Goal: Task Accomplishment & Management: Use online tool/utility

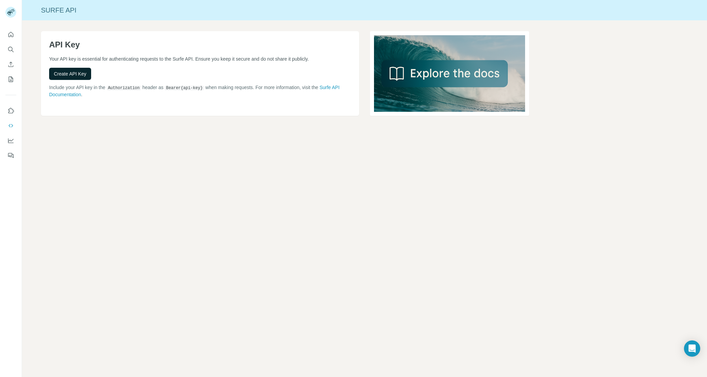
click at [76, 72] on span "Create API Key" at bounding box center [70, 73] width 33 height 7
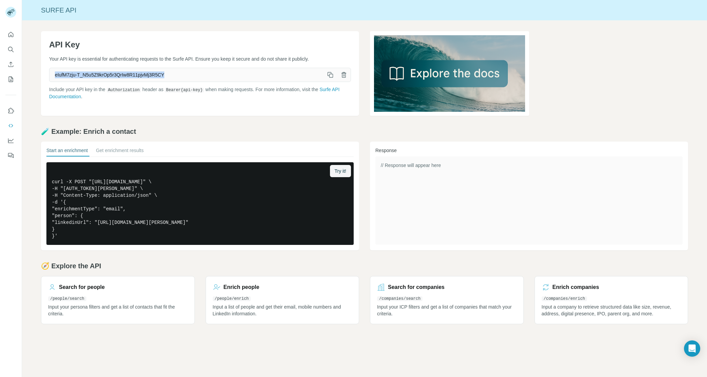
drag, startPoint x: 176, startPoint y: 72, endPoint x: 53, endPoint y: 73, distance: 122.6
click at [53, 73] on span "eIufM7zju-T_N5u5Z9krOp5r3QrIw8R11pjvMj3R5CY" at bounding box center [186, 75] width 274 height 12
copy span "eIufM7zju-T_N5u5Z9krOp5r3QrIw8R11pjvMj3R5CY"
click at [118, 304] on p "Input your persona filters and get a list of contacts that fit the criteria." at bounding box center [118, 310] width 140 height 14
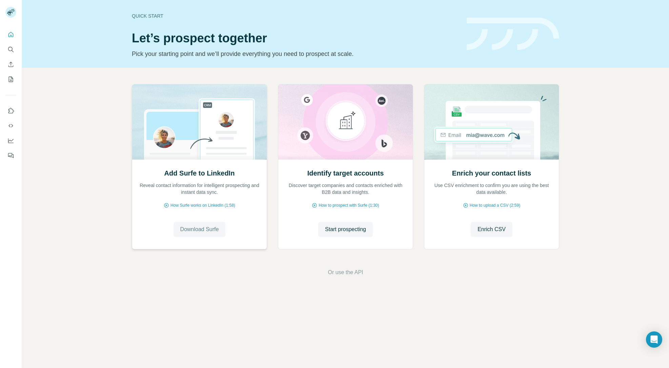
click at [187, 230] on span "Download Surfe" at bounding box center [199, 229] width 39 height 8
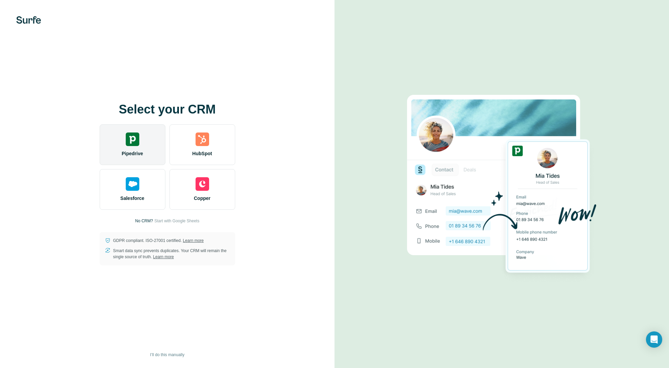
click at [131, 139] on div at bounding box center [133, 139] width 14 height 14
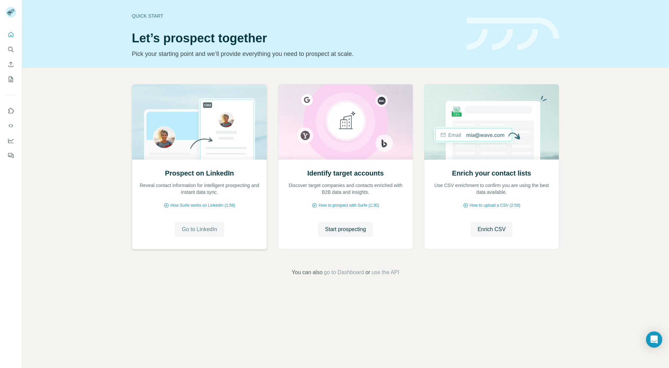
click at [200, 227] on span "Go to LinkedIn" at bounding box center [199, 229] width 35 height 8
click at [343, 228] on span "Start prospecting" at bounding box center [345, 229] width 41 height 8
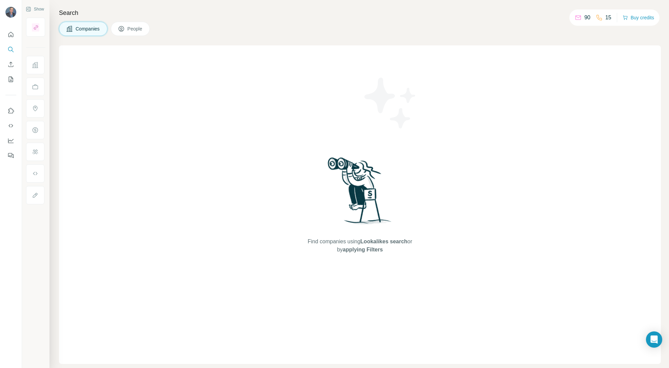
click at [135, 34] on button "People" at bounding box center [130, 29] width 39 height 14
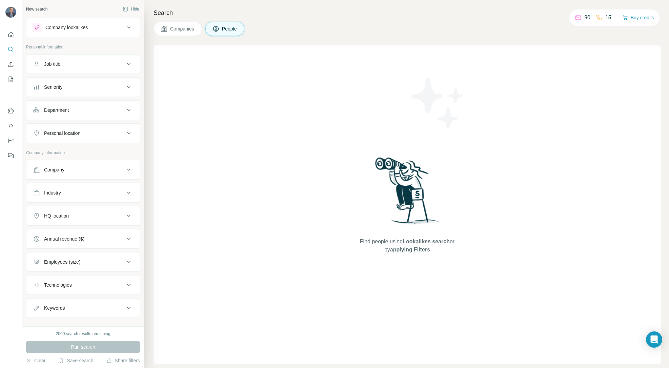
click at [223, 32] on button "People" at bounding box center [224, 29] width 39 height 14
click at [13, 49] on icon "Search" at bounding box center [10, 49] width 7 height 7
click at [11, 52] on icon "Search" at bounding box center [10, 49] width 7 height 7
click at [28, 47] on p "Personal information" at bounding box center [83, 47] width 114 height 6
click at [7, 47] on icon "Search" at bounding box center [10, 49] width 7 height 7
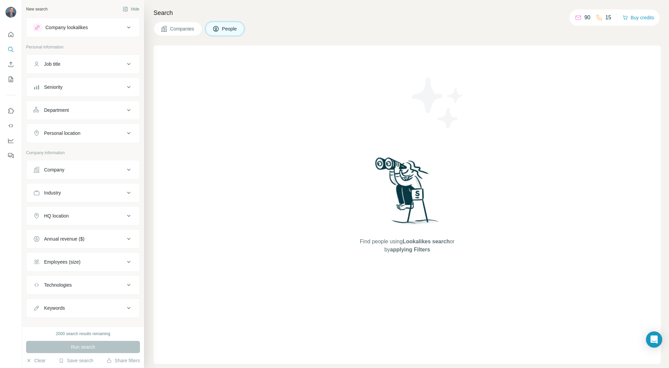
click at [345, 176] on div "Find people using Lookalikes search or by applying Filters" at bounding box center [406, 204] width 507 height 318
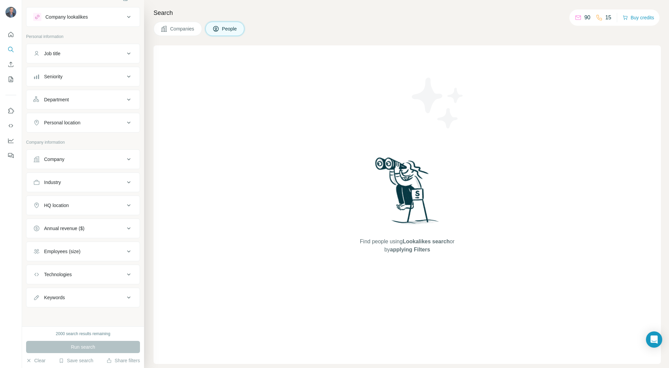
click at [132, 298] on icon at bounding box center [129, 297] width 8 height 8
click at [108, 311] on input "text" at bounding box center [76, 314] width 86 height 12
paste input "**********"
type input "**********"
click at [102, 344] on div "Run search" at bounding box center [83, 347] width 114 height 12
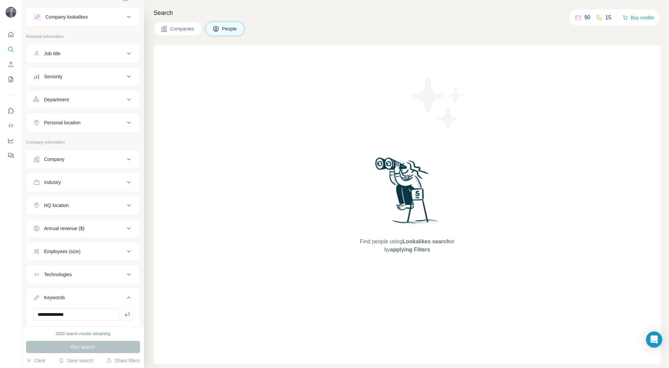
click at [102, 348] on div "Run search" at bounding box center [83, 347] width 114 height 12
click at [97, 345] on div "Run search" at bounding box center [83, 347] width 114 height 12
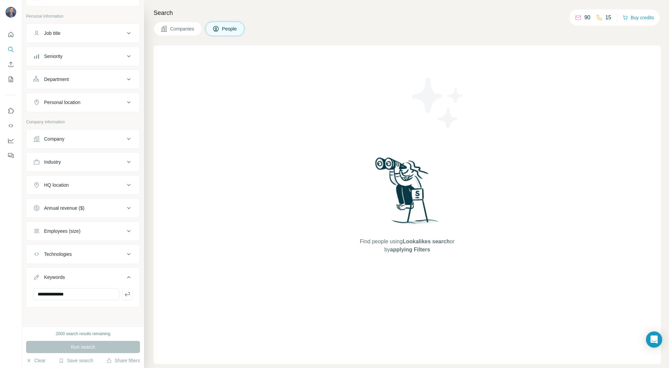
click at [93, 350] on div "Run search" at bounding box center [83, 347] width 114 height 12
click at [93, 348] on div "Run search" at bounding box center [83, 347] width 114 height 12
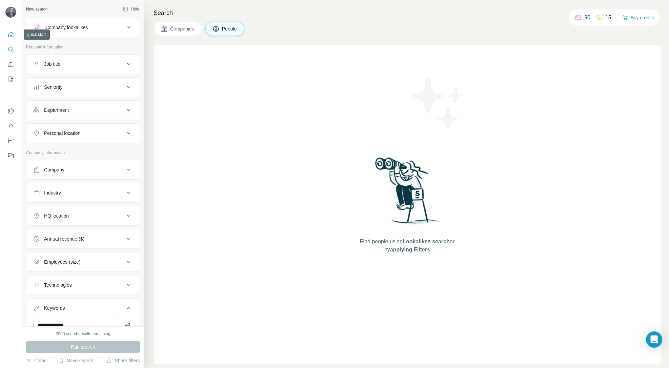
click at [8, 37] on icon "Quick start" at bounding box center [10, 34] width 7 height 7
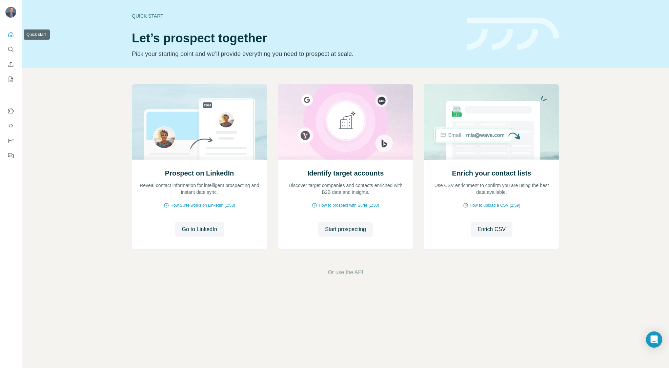
click at [12, 35] on icon "Quick start" at bounding box center [10, 34] width 7 height 7
click at [477, 228] on span "Enrich CSV" at bounding box center [491, 229] width 28 height 8
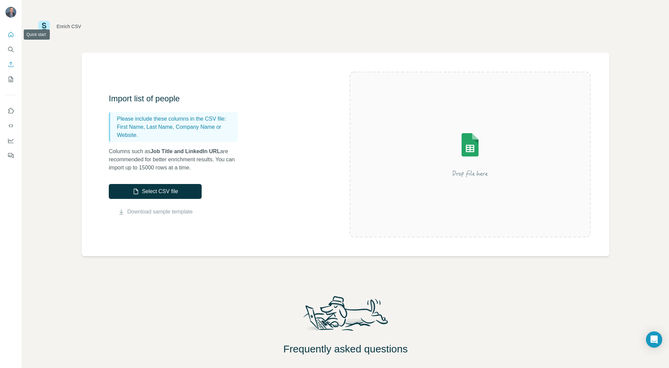
click at [11, 37] on icon "Quick start" at bounding box center [10, 34] width 7 height 7
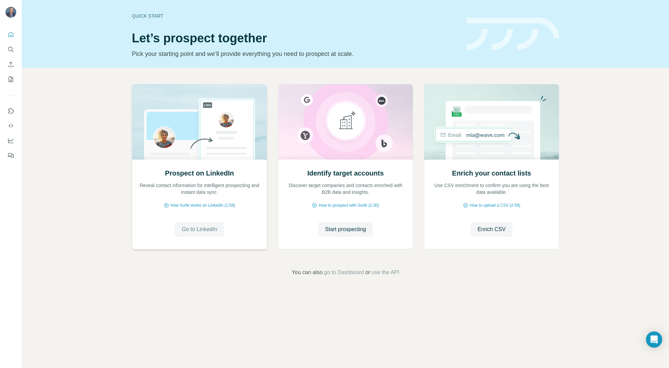
click at [197, 225] on span "Go to LinkedIn" at bounding box center [199, 229] width 35 height 8
click at [195, 204] on span "How Surfe works on LinkedIn (1:58)" at bounding box center [202, 205] width 65 height 6
